Goal: Task Accomplishment & Management: Manage account settings

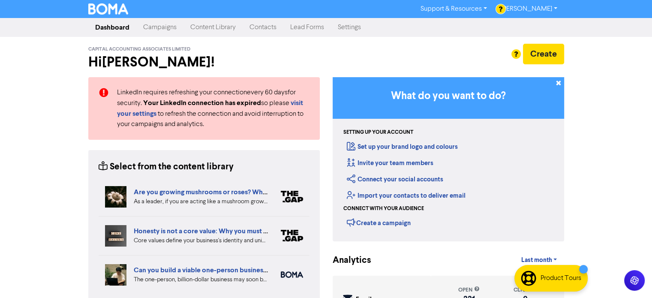
click at [263, 28] on link "Contacts" at bounding box center [263, 27] width 41 height 17
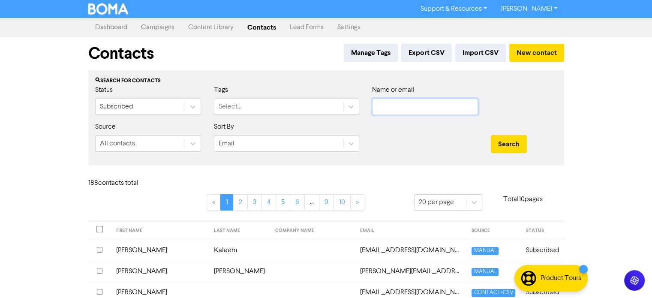
click at [380, 106] on input "text" at bounding box center [425, 107] width 106 height 16
type input "anna"
click at [491, 135] on button "Search" at bounding box center [509, 144] width 36 height 18
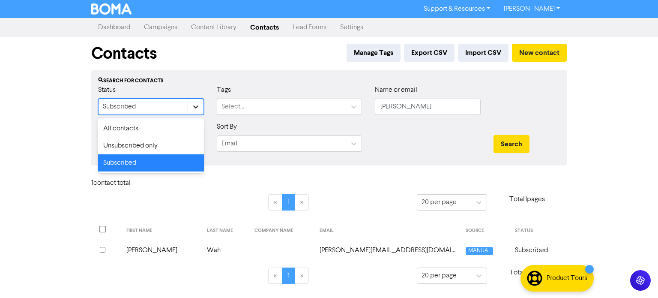
click at [197, 106] on icon at bounding box center [195, 106] width 5 height 3
click at [142, 147] on div "Unsubscribed only" at bounding box center [151, 145] width 106 height 17
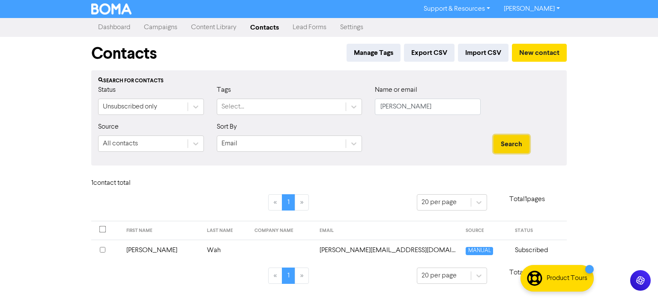
click at [514, 143] on button "Search" at bounding box center [512, 144] width 36 height 18
click at [135, 251] on td "Anna" at bounding box center [156, 250] width 74 height 21
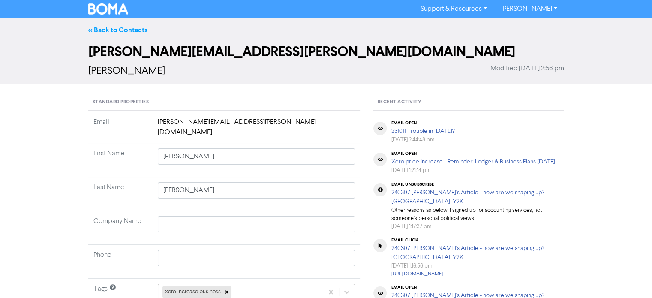
click at [122, 31] on link "<< Back to Contacts" at bounding box center [117, 30] width 59 height 9
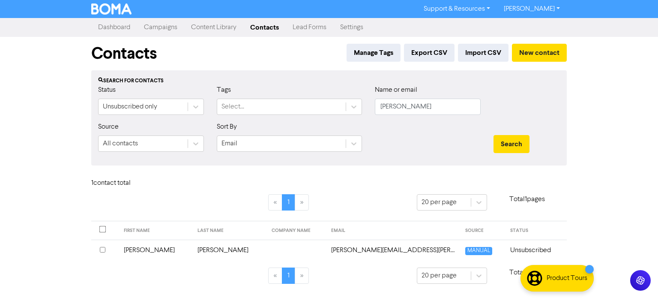
click at [159, 27] on link "Campaigns" at bounding box center [160, 27] width 47 height 17
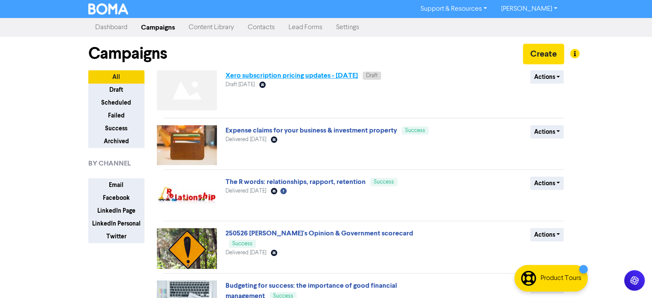
click at [309, 75] on link "Xero subscription pricing updates - [DATE]" at bounding box center [291, 75] width 132 height 9
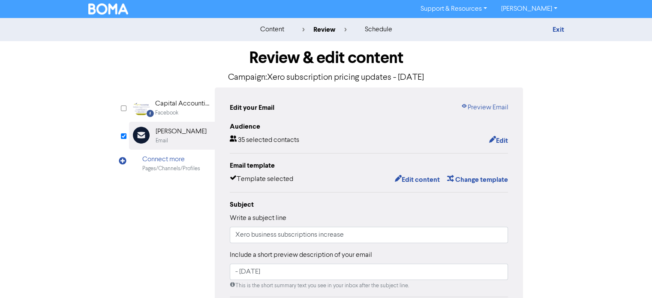
scroll to position [43, 0]
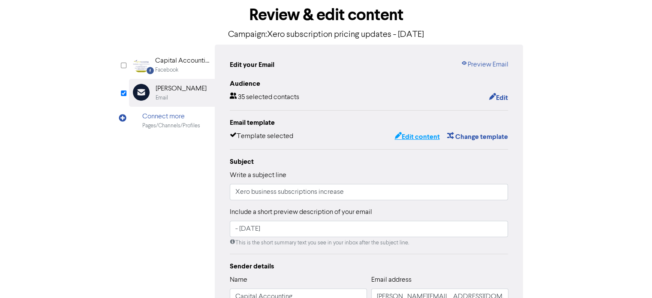
click at [429, 136] on button "Edit content" at bounding box center [417, 136] width 46 height 11
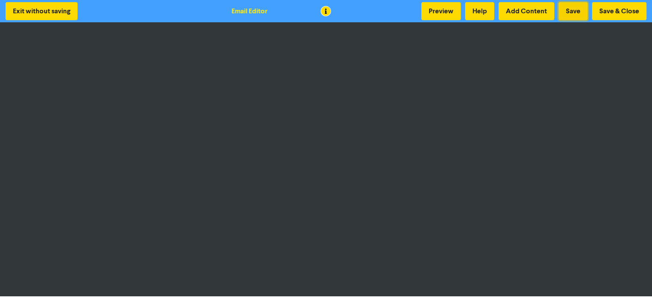
click at [574, 9] on button "Save" at bounding box center [572, 11] width 29 height 18
click at [571, 10] on button "Save" at bounding box center [572, 11] width 29 height 18
click at [610, 9] on button "Save & Close" at bounding box center [619, 11] width 54 height 18
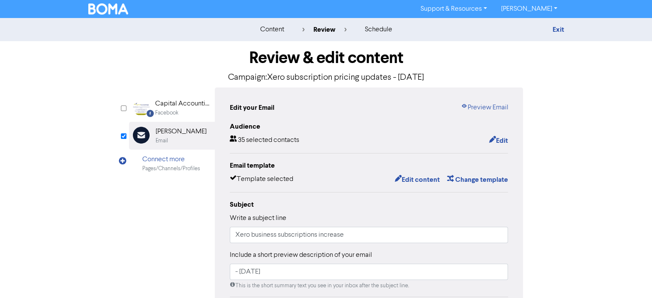
scroll to position [43, 0]
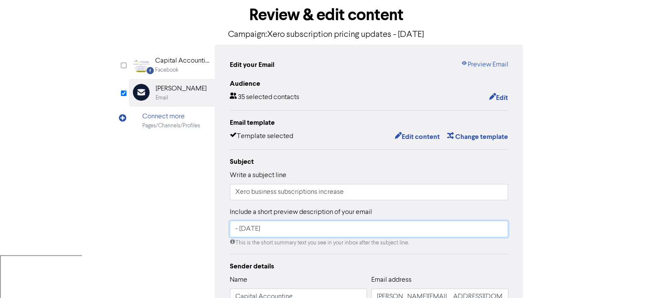
drag, startPoint x: 290, startPoint y: 229, endPoint x: 216, endPoint y: 229, distance: 73.7
click at [216, 229] on div "Edit your Email Preview Email Audience 35 selected contacts Edit Email template…" at bounding box center [369, 227] width 309 height 364
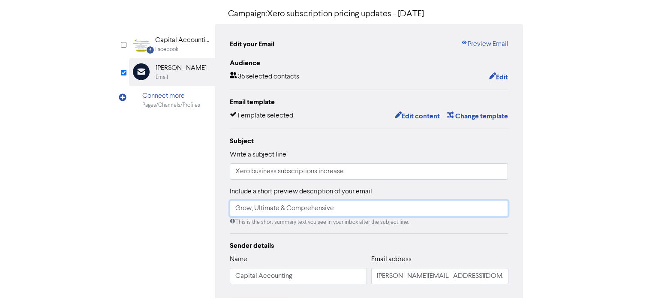
scroll to position [21, 0]
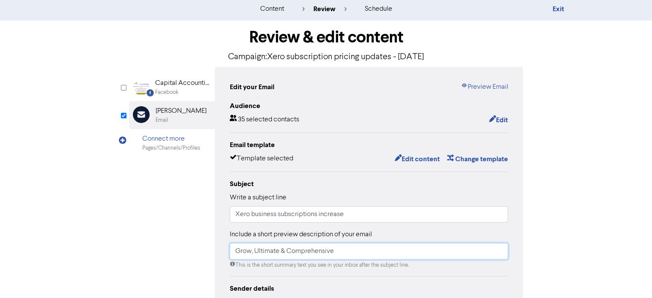
type input "Grow, Ultimate & Comprehensive"
click at [126, 224] on div "Review & edit content Campaign: Xero subscription pricing updates - September 2…" at bounding box center [326, 245] width 407 height 449
click at [424, 157] on button "Edit content" at bounding box center [417, 158] width 46 height 11
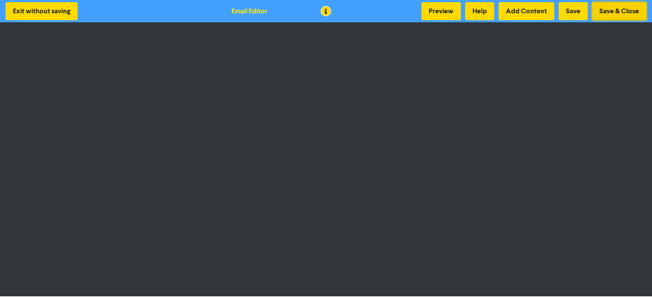
click at [614, 14] on button "Save & Close" at bounding box center [619, 11] width 54 height 18
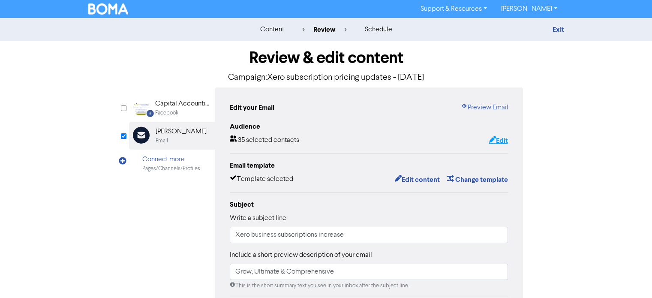
click at [503, 139] on button "Edit" at bounding box center [498, 140] width 20 height 11
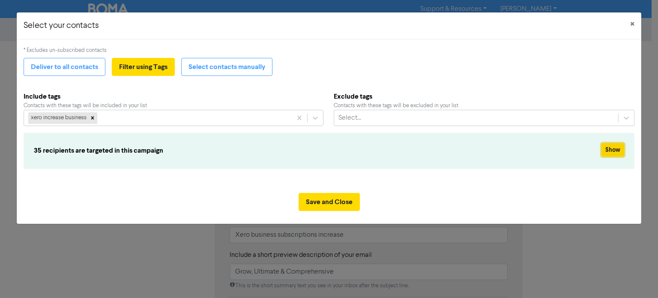
click at [613, 148] on button "Show" at bounding box center [613, 149] width 23 height 13
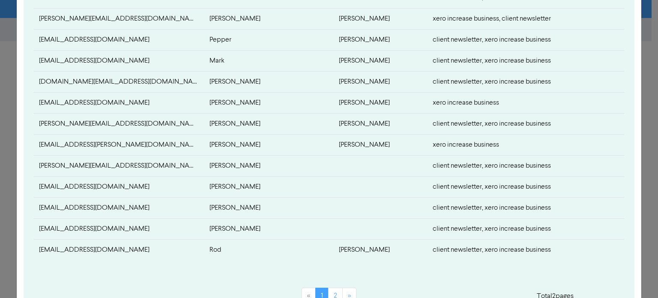
scroll to position [386, 0]
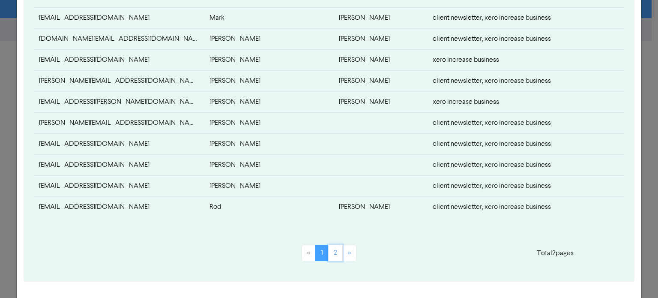
drag, startPoint x: 334, startPoint y: 250, endPoint x: 295, endPoint y: 248, distance: 39.0
click at [334, 250] on link "2" at bounding box center [335, 253] width 15 height 16
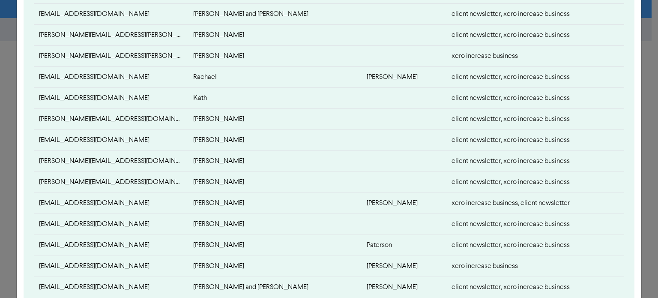
scroll to position [329, 0]
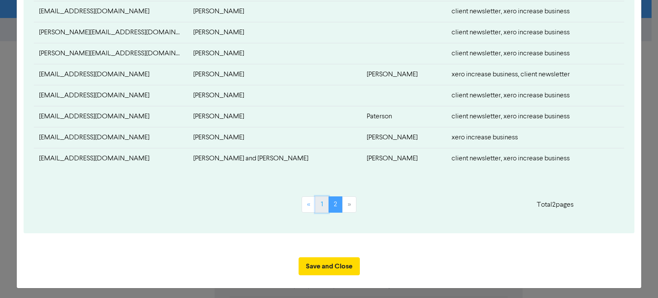
click at [321, 203] on link "1" at bounding box center [321, 204] width 13 height 16
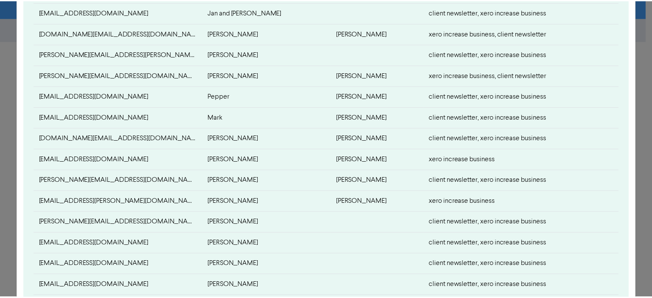
scroll to position [415, 0]
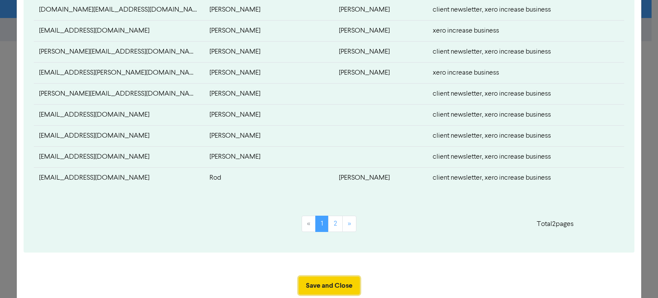
click at [315, 282] on button "Save and Close" at bounding box center [329, 285] width 61 height 18
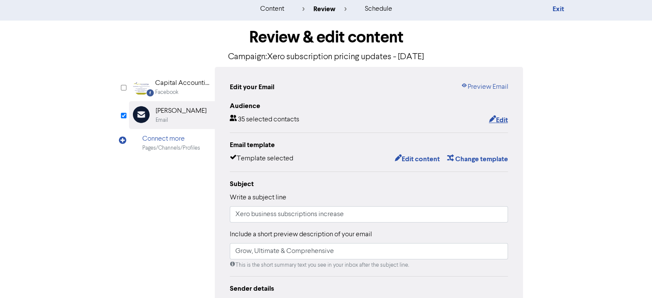
scroll to position [0, 0]
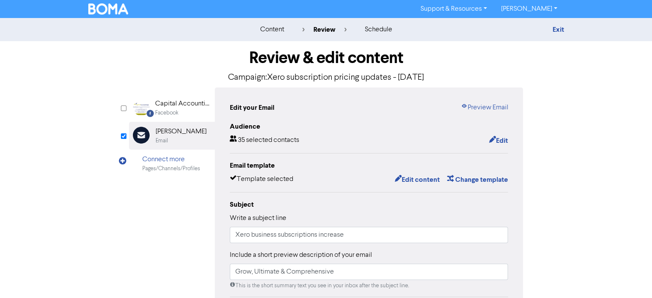
click at [111, 9] on img at bounding box center [108, 8] width 40 height 11
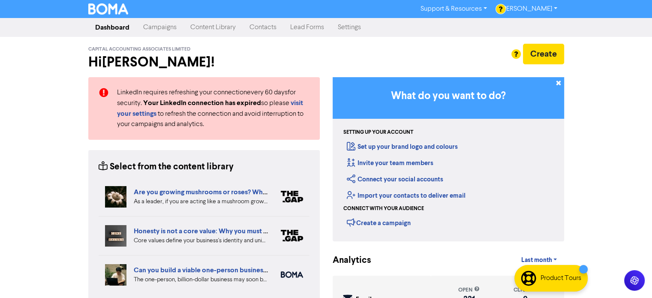
click at [163, 30] on link "Campaigns" at bounding box center [159, 27] width 47 height 17
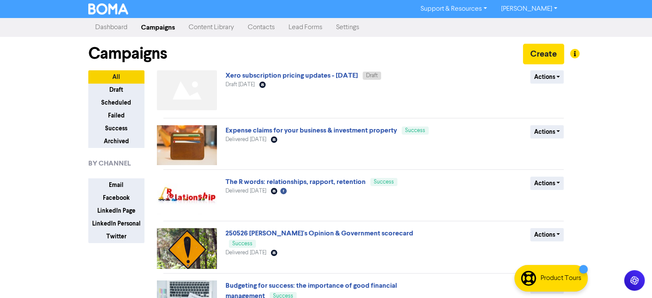
click at [262, 25] on link "Contacts" at bounding box center [261, 27] width 41 height 17
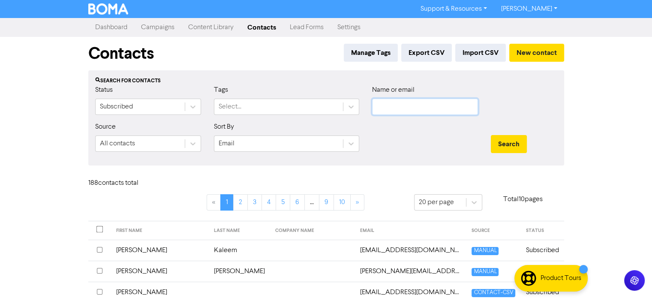
click at [399, 106] on input "text" at bounding box center [425, 107] width 106 height 16
type input "[PERSON_NAME]"
click at [491, 135] on button "Search" at bounding box center [509, 144] width 36 height 18
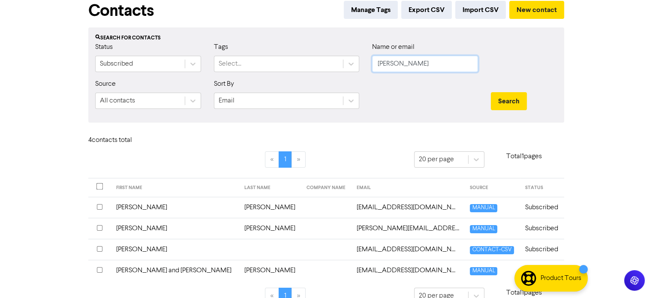
scroll to position [58, 0]
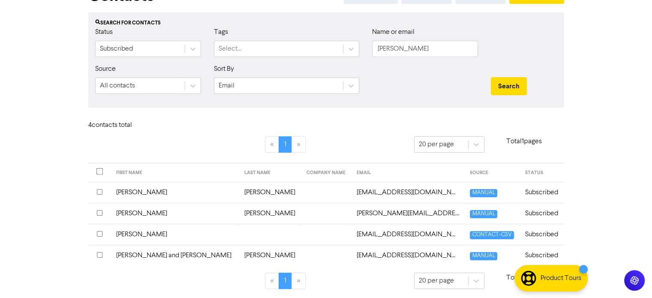
click at [132, 193] on td "[PERSON_NAME]" at bounding box center [175, 192] width 128 height 21
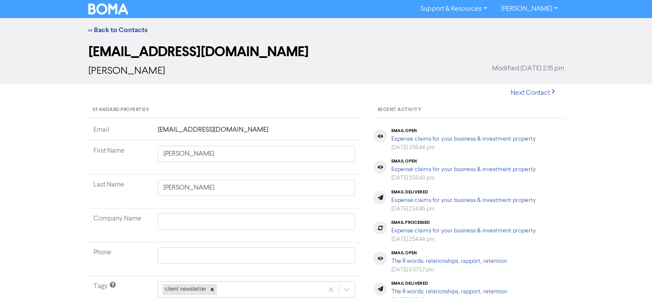
scroll to position [129, 0]
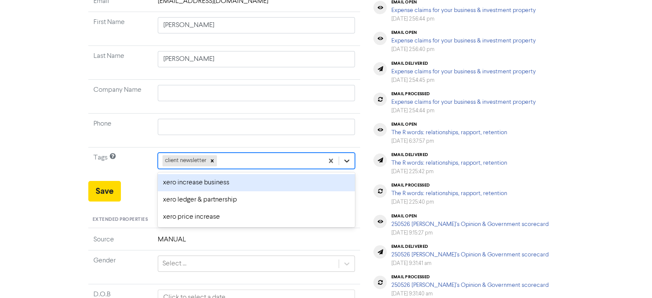
click at [346, 162] on icon at bounding box center [346, 160] width 9 height 9
click at [214, 181] on div "xero increase business" at bounding box center [257, 182] width 198 height 17
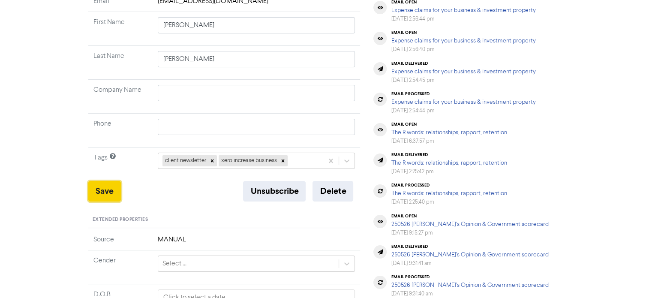
click at [105, 189] on button "Save" at bounding box center [104, 191] width 33 height 21
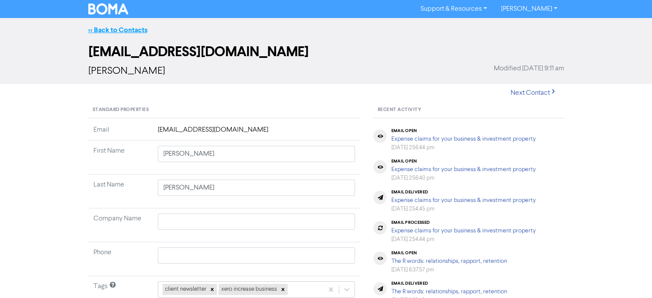
click at [129, 28] on link "<< Back to Contacts" at bounding box center [117, 30] width 59 height 9
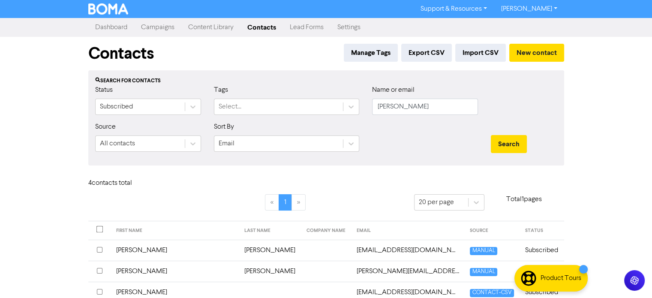
click at [161, 27] on link "Campaigns" at bounding box center [157, 27] width 47 height 17
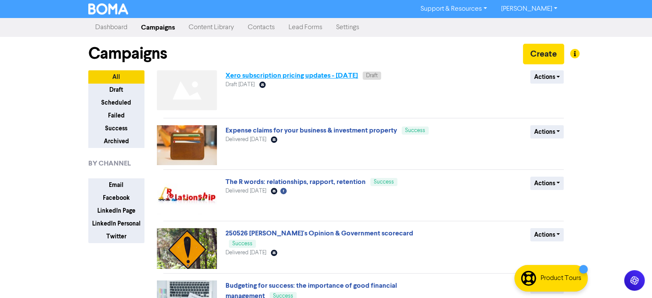
click at [294, 77] on link "Xero subscription pricing updates - [DATE]" at bounding box center [291, 75] width 132 height 9
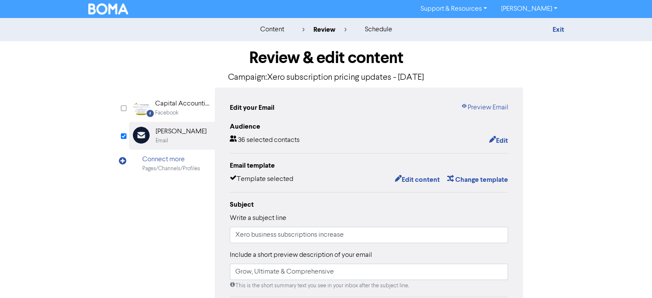
click at [611, 212] on div "content review schedule Exit Review & edit content Campaign: Xero subscription …" at bounding box center [326, 254] width 652 height 472
click at [354, 272] on input "Grow, Ultimate & Comprehensive" at bounding box center [369, 272] width 279 height 16
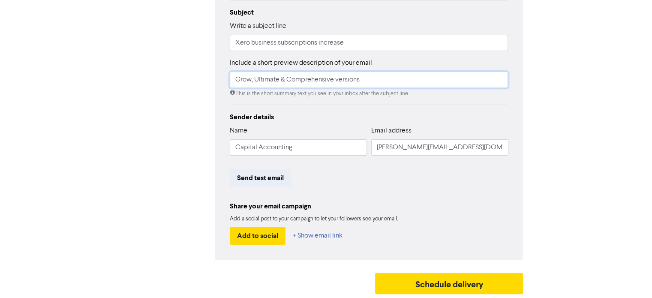
scroll to position [21, 0]
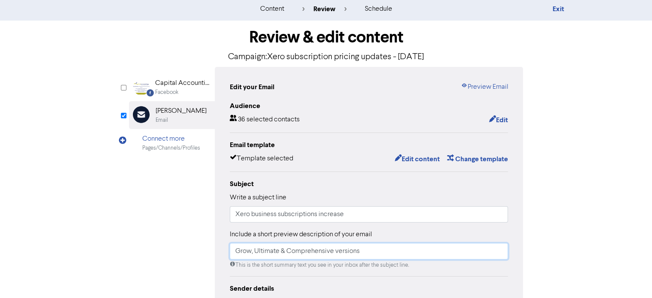
type input "Grow, Ultimate & Comprehensive versions"
click at [583, 229] on div "content review schedule Exit Review & edit content Campaign: Xero subscription …" at bounding box center [326, 233] width 652 height 472
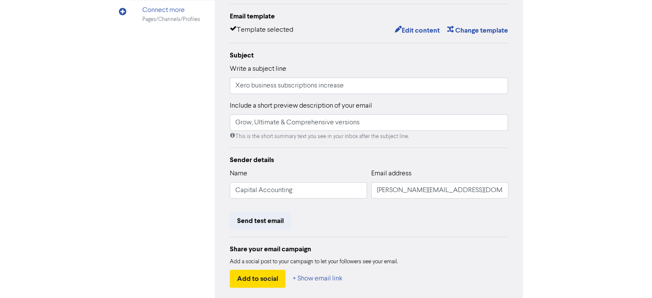
scroll to position [192, 0]
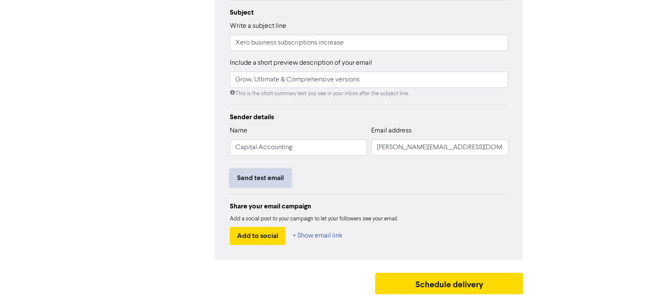
click at [257, 180] on button "Send test email" at bounding box center [260, 178] width 61 height 18
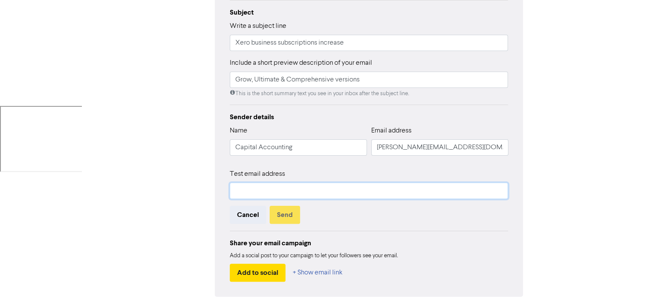
click at [242, 190] on input "text" at bounding box center [369, 191] width 279 height 16
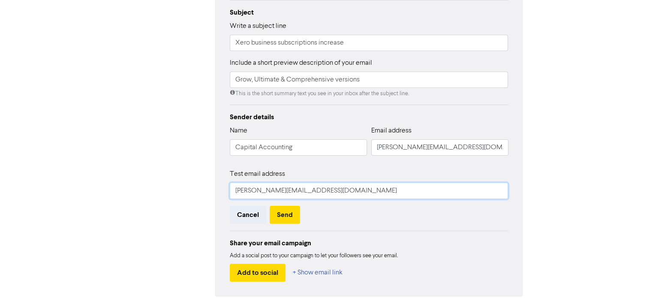
click at [291, 191] on input "[PERSON_NAME][EMAIL_ADDRESS][DOMAIN_NAME]" at bounding box center [369, 191] width 279 height 16
type input "[PERSON_NAME][EMAIL_ADDRESS][DOMAIN_NAME]"
click at [87, 189] on div "Review & edit content Campaign: Xero subscription pricing updates - [DATE] Face…" at bounding box center [326, 92] width 489 height 486
click at [288, 215] on button "Send" at bounding box center [285, 215] width 30 height 18
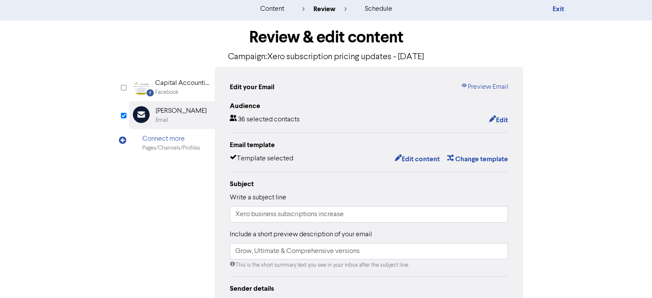
scroll to position [0, 0]
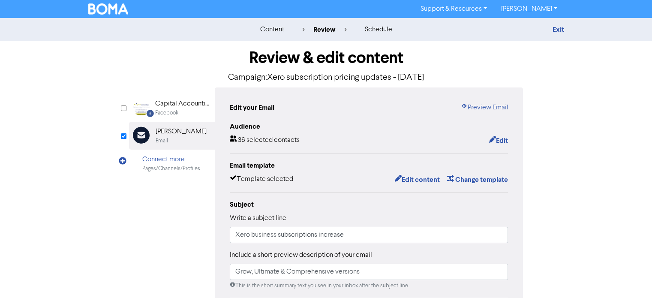
click at [105, 8] on img at bounding box center [108, 8] width 40 height 11
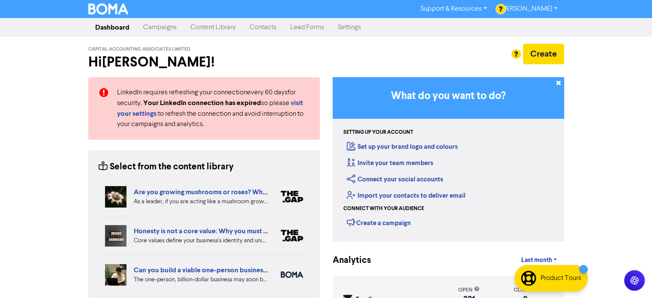
click at [258, 29] on link "Contacts" at bounding box center [263, 27] width 41 height 17
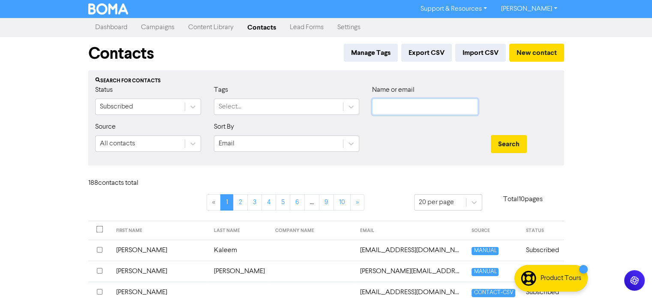
click at [399, 104] on input "text" at bounding box center [425, 107] width 106 height 16
click at [397, 105] on input "text" at bounding box center [425, 107] width 106 height 16
paste input "brentmcgregor6@gmail.com"
type input "brentmcgregor6@gmail.com"
click at [529, 51] on button "New contact" at bounding box center [536, 53] width 55 height 18
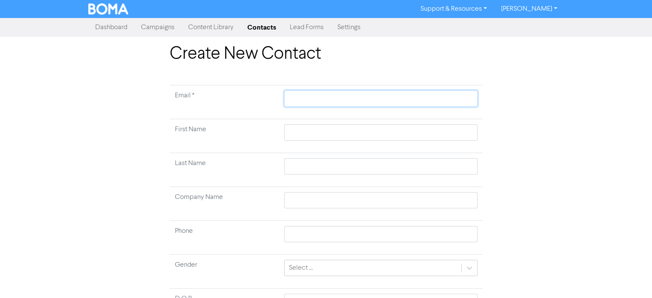
click at [318, 102] on input "text" at bounding box center [380, 98] width 193 height 16
paste input "brentmcgregor6@gmail.com"
type input "brentmcgregor6@gmail.com"
click at [304, 134] on input "text" at bounding box center [380, 132] width 193 height 16
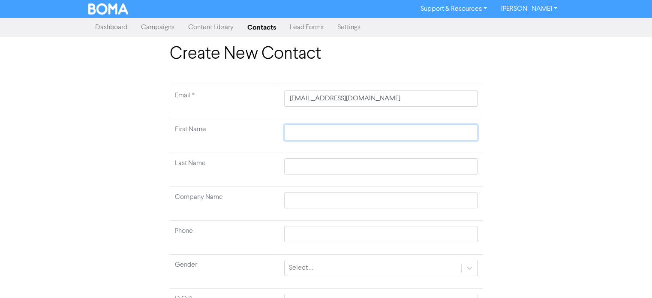
type input "B"
type input "Bre"
type input "Bren"
type input "Brent"
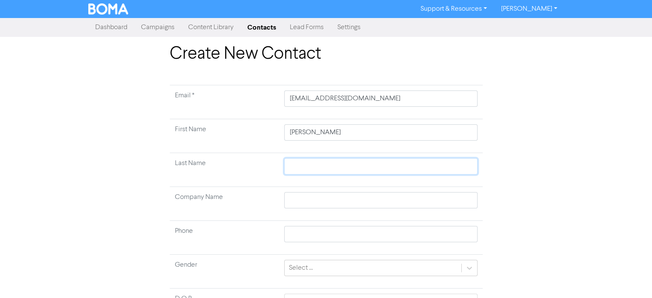
click at [312, 162] on input "text" at bounding box center [380, 166] width 193 height 16
type input "M"
type input "Mc"
type input "McG"
type input "McGr"
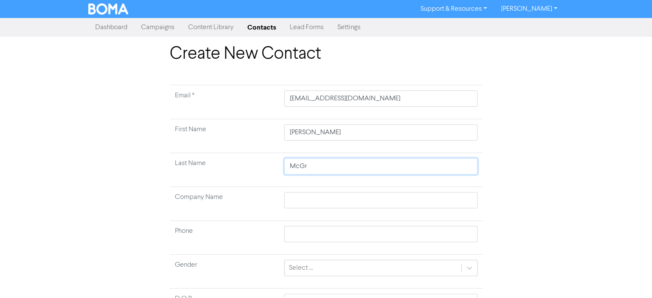
type input "McGre"
type input "McGreg"
type input "McGrego"
type input "McGregor"
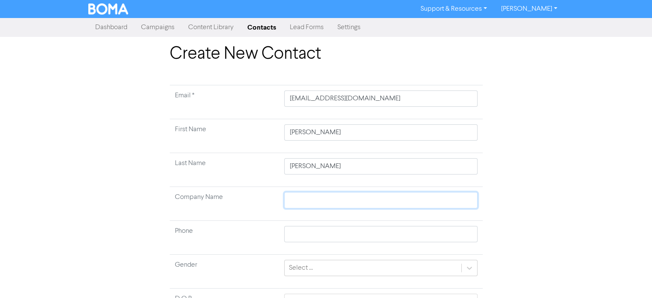
click at [302, 202] on input "text" at bounding box center [380, 200] width 193 height 16
type input "P"
type input "Pe"
type input "Pet"
type input "Peto"
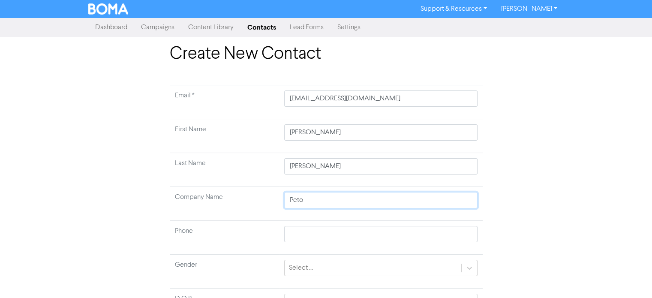
type input "Petoe"
type input "Peto"
type input "Peton"
type input "Petone"
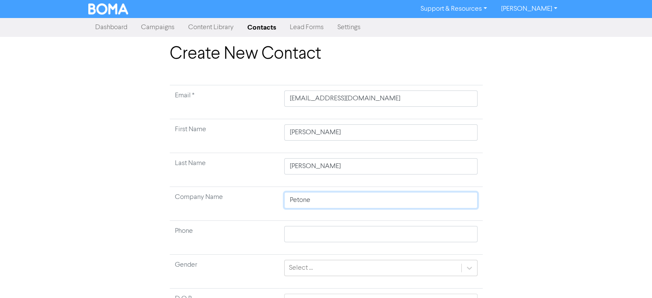
type input "Petone R"
type input "Petone Ru"
type input "Petone Rug"
type input "Petone Rugb"
type input "Petone Rugby"
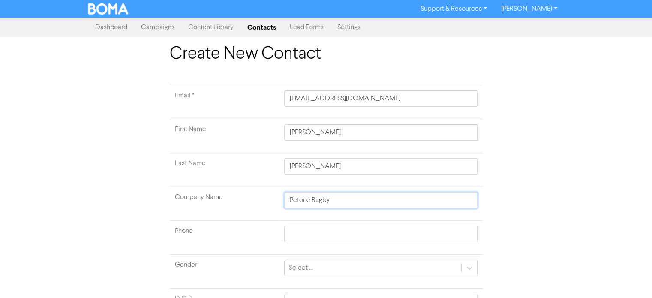
type input "Petone Rugby"
type input "Petone Rugby L"
type input "Petone Rugby Le"
type input "Petone Rugby Lea"
type input "Petone Rugby Leag"
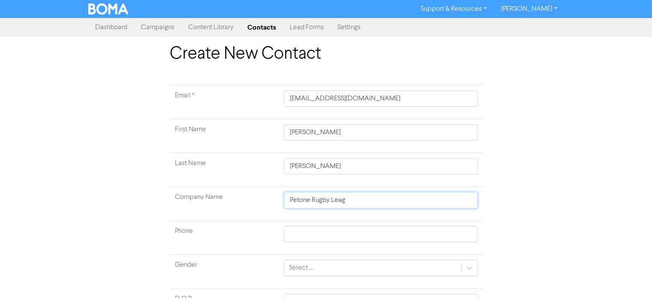
type input "Petone Rugby Leagu"
type input "Petone Rugby League"
type input "Petone Rugby League F"
type input "Petone Rugby League Fo"
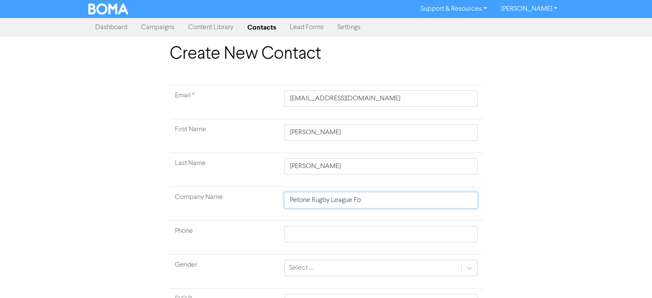
type input "Petone Rugby League Foo"
type input "Petone Rugby League Foot"
type input "Petone Rugby League Footb"
type input "Petone Rugby League Footba"
type input "Petone Rugby League Footbal"
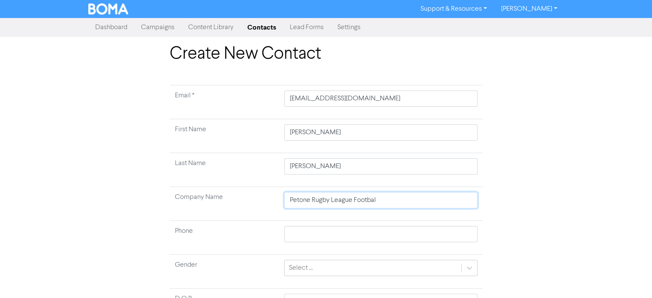
type input "Petone Rugby League Football"
type input "Petone Rugby League Football C"
type input "Petone Rugby League Football Cl"
type input "Petone Rugby League Football Clu"
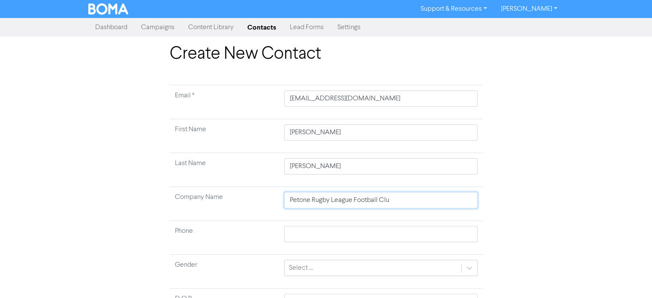
type input "Petone Rugby League Football Club"
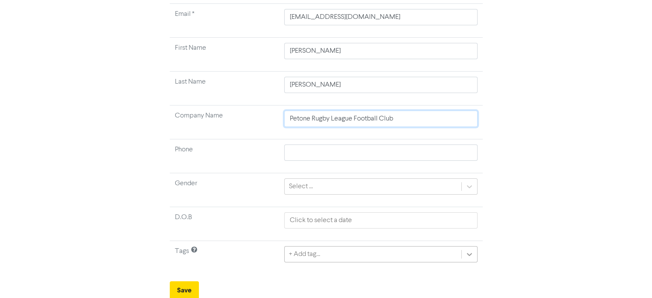
type input "Petone Rugby League Football Club"
click at [469, 252] on div "+ Add tag..." at bounding box center [380, 253] width 193 height 16
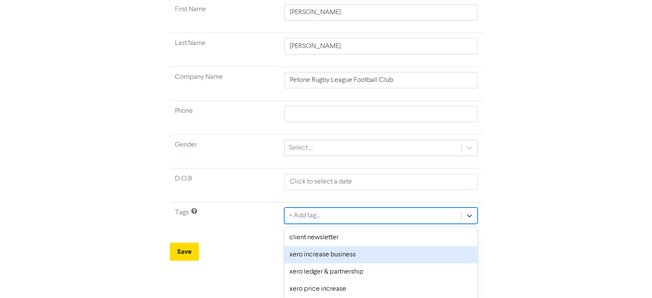
click at [316, 252] on div "xero increase business" at bounding box center [380, 254] width 193 height 17
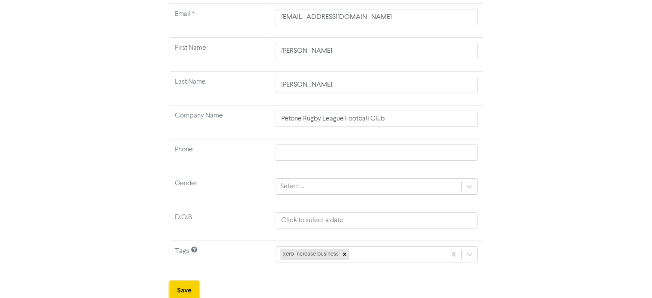
click at [183, 287] on button "Save" at bounding box center [184, 290] width 29 height 18
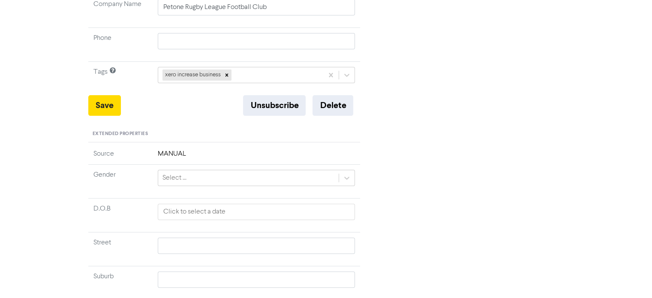
scroll to position [343, 0]
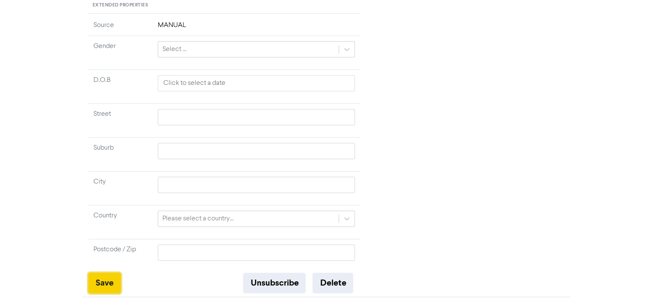
click at [106, 280] on button "Save" at bounding box center [104, 283] width 33 height 21
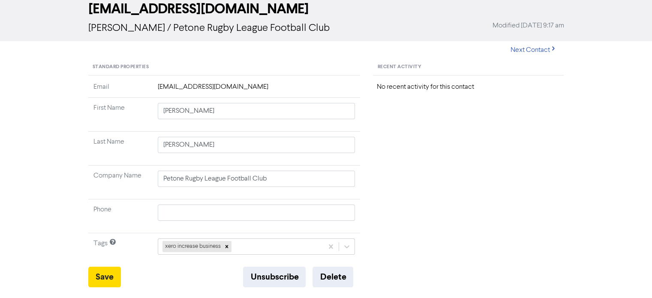
scroll to position [0, 0]
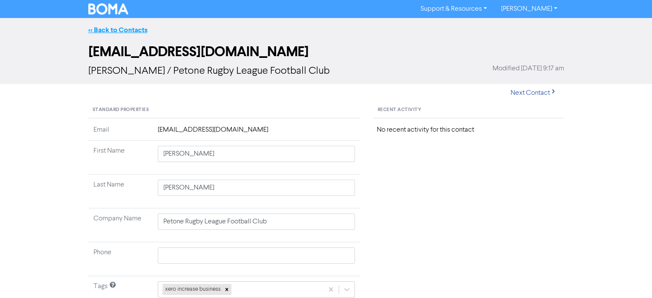
click at [107, 30] on link "<< Back to Contacts" at bounding box center [117, 30] width 59 height 9
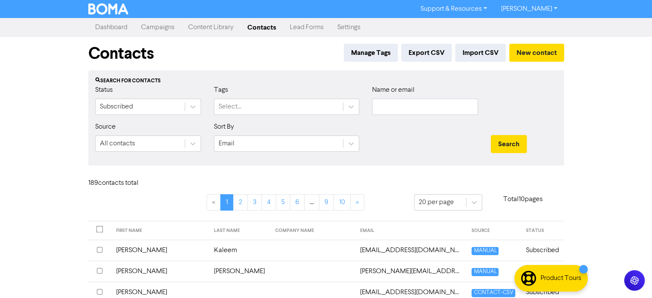
click at [159, 28] on link "Campaigns" at bounding box center [157, 27] width 47 height 17
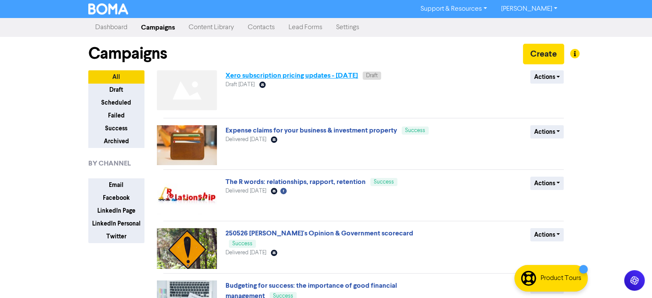
click at [251, 76] on link "Xero subscription pricing updates - [DATE]" at bounding box center [291, 75] width 132 height 9
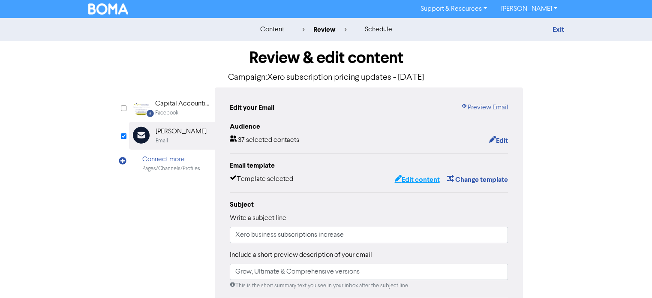
click at [416, 179] on button "Edit content" at bounding box center [417, 179] width 46 height 11
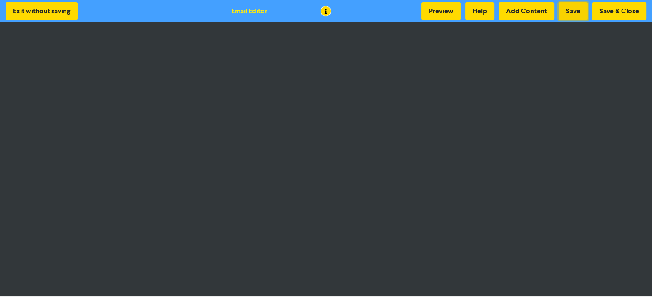
click at [576, 12] on button "Save" at bounding box center [572, 11] width 29 height 18
click at [615, 12] on button "Save & Close" at bounding box center [619, 11] width 54 height 18
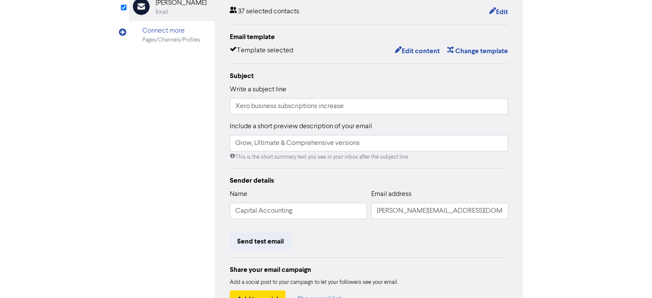
scroll to position [192, 0]
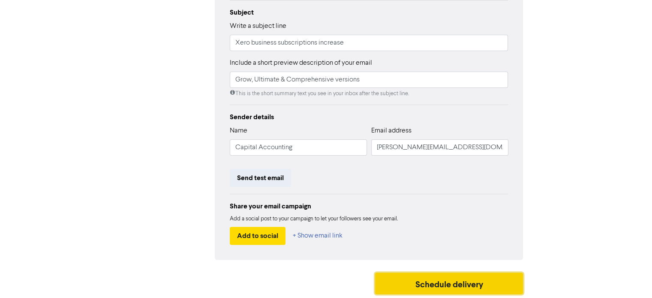
click at [427, 280] on button "Schedule delivery" at bounding box center [449, 283] width 148 height 21
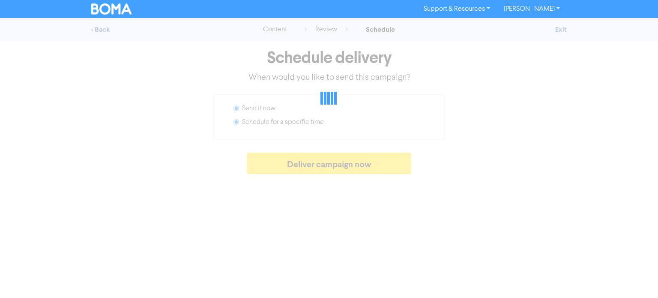
radio input "false"
radio input "true"
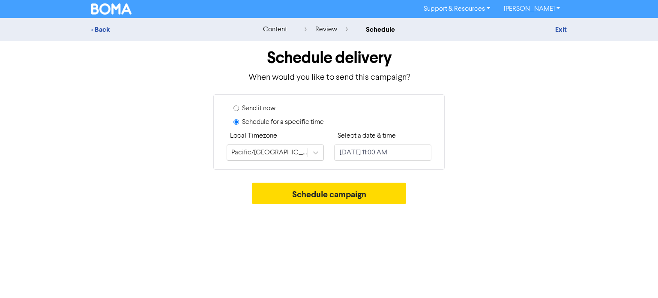
click at [235, 109] on input "Send it now" at bounding box center [237, 108] width 6 height 6
radio input "true"
radio input "false"
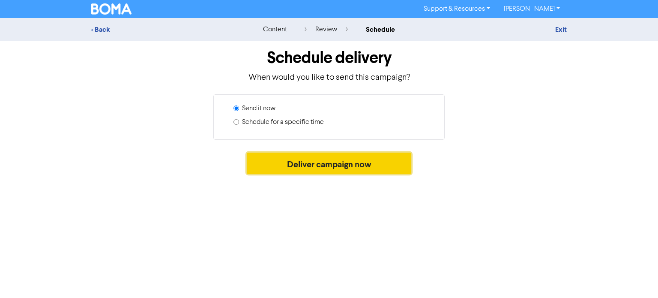
click at [320, 162] on button "Deliver campaign now" at bounding box center [329, 163] width 165 height 21
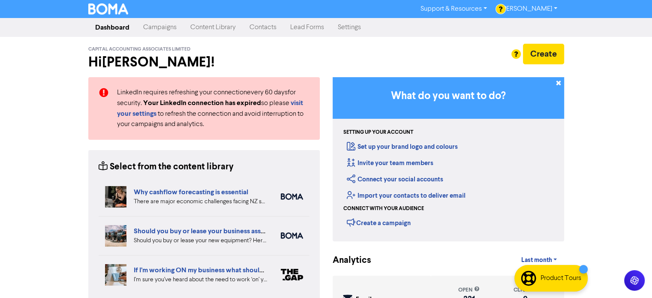
click at [155, 28] on link "Campaigns" at bounding box center [159, 27] width 47 height 17
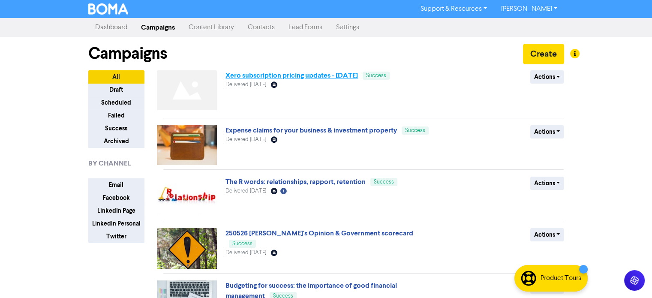
click at [262, 78] on link "Xero subscription pricing updates - [DATE]" at bounding box center [291, 75] width 132 height 9
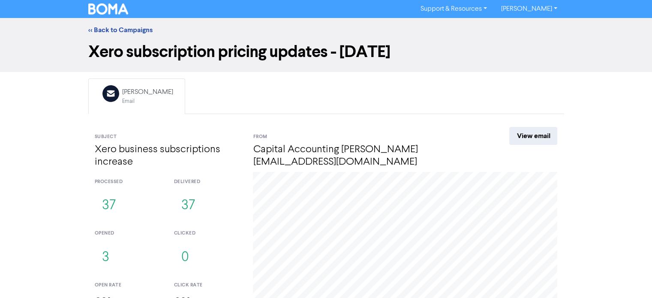
click at [111, 9] on img at bounding box center [108, 8] width 40 height 11
